Goal: Information Seeking & Learning: Learn about a topic

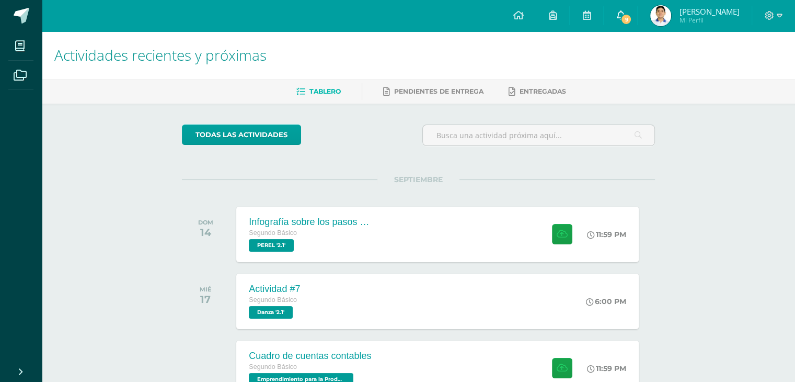
click at [617, 17] on icon at bounding box center [620, 14] width 8 height 9
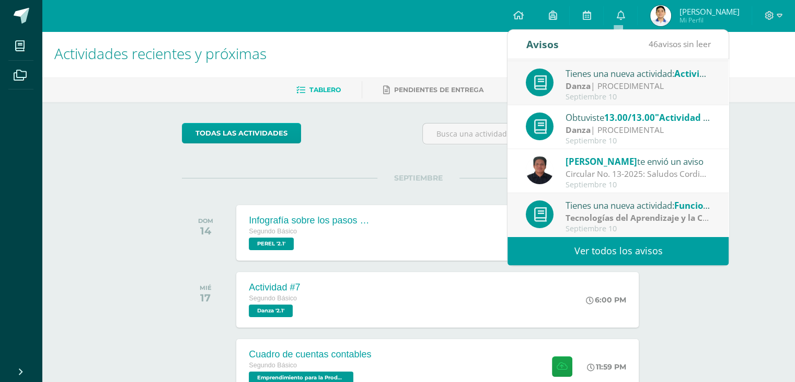
scroll to position [174, 0]
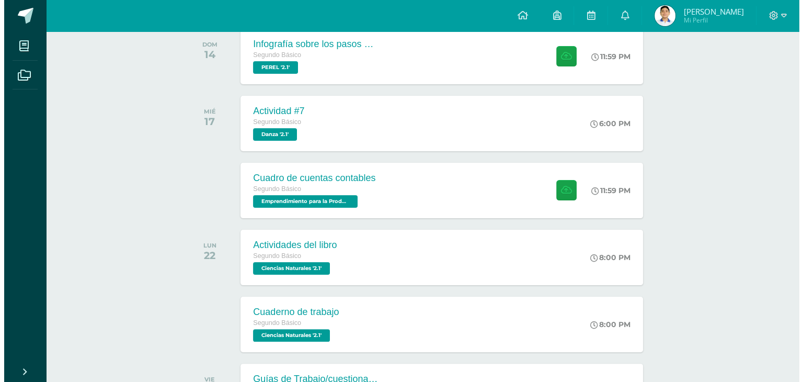
scroll to position [176, 0]
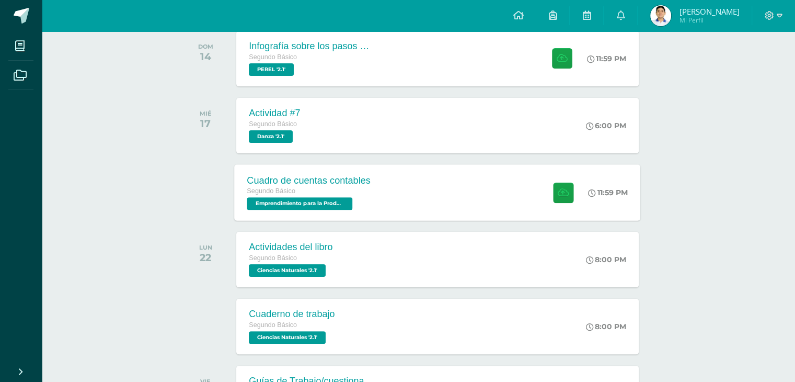
click at [485, 210] on div "Cuadro de cuentas contables Segundo Básico Emprendimiento para la Productividad…" at bounding box center [438, 192] width 406 height 56
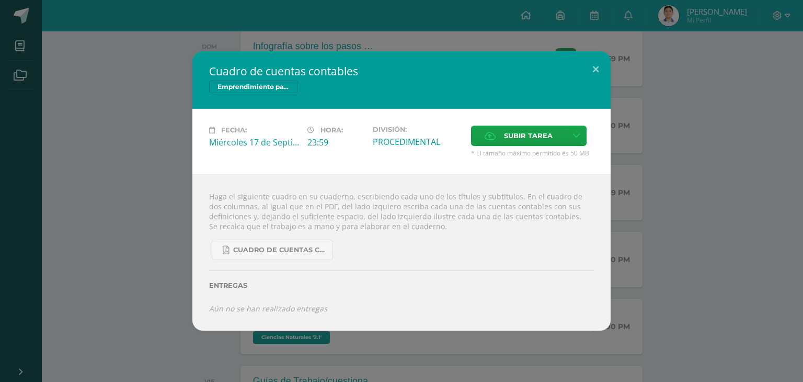
click at [645, 340] on div "Cuadro de cuentas contables Emprendimiento para la Productividad Fecha: [DATE] …" at bounding box center [401, 191] width 803 height 382
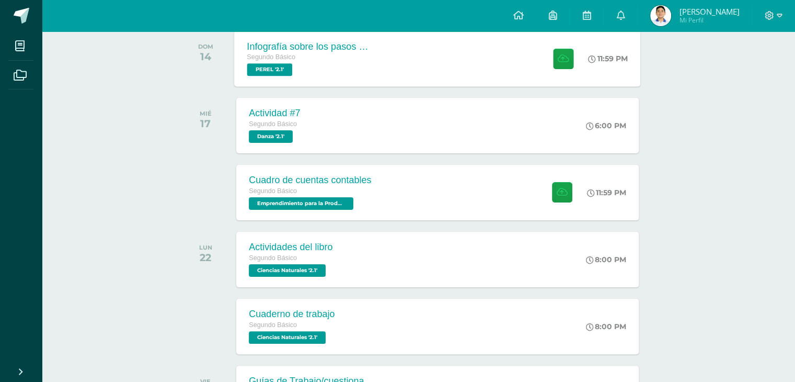
click at [521, 70] on div "Infografía sobre los pasos para una buena confesión Segundo Básico [PERSON_NAME…" at bounding box center [438, 58] width 406 height 56
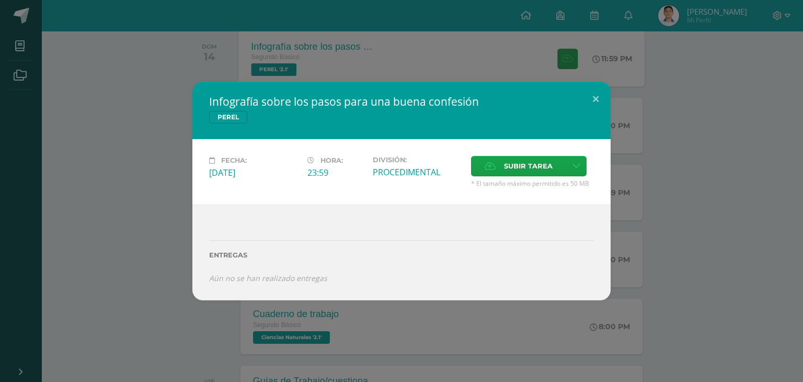
click at [521, 70] on div "Infografía sobre los pasos para una buena confesión [PERSON_NAME] Fecha: [DATE]…" at bounding box center [401, 191] width 803 height 382
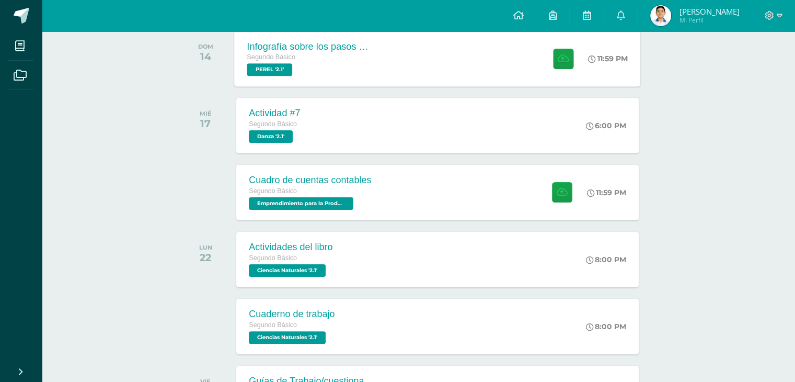
click at [522, 70] on div "Infografía sobre los pasos para una buena confesión Segundo Básico [PERSON_NAME…" at bounding box center [438, 58] width 406 height 56
